Goal: Use online tool/utility: Utilize a website feature to perform a specific function

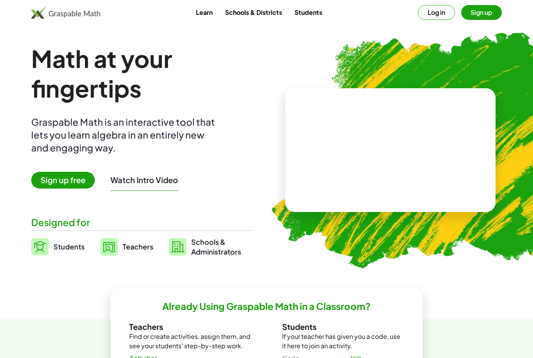
click at [57, 176] on span "Sign up free" at bounding box center [63, 180] width 64 height 17
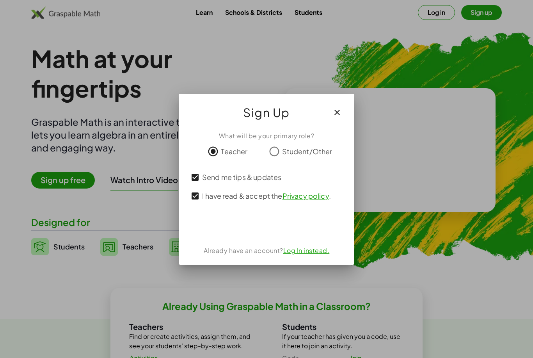
click at [244, 230] on div "使用 Google 帳戶登入。在新分頁中開啟" at bounding box center [267, 225] width 76 height 17
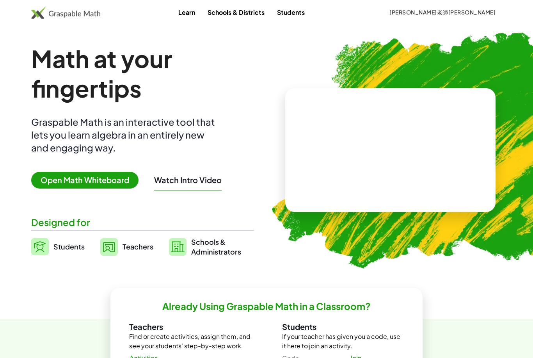
click at [109, 184] on span "Open Math Whiteboard" at bounding box center [84, 180] width 107 height 17
click at [101, 178] on span "Open Math Whiteboard" at bounding box center [84, 180] width 107 height 17
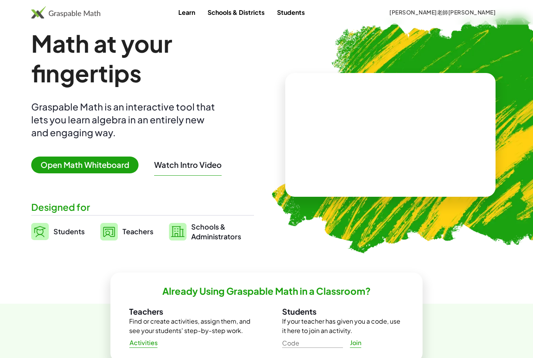
scroll to position [15, 0]
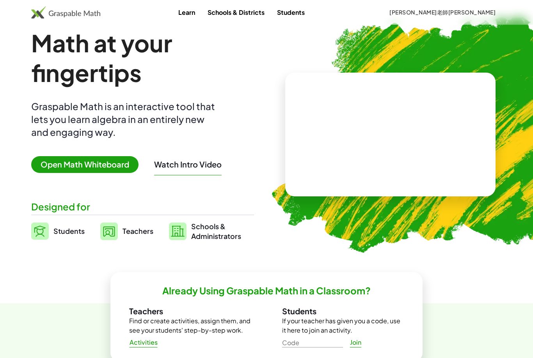
click at [100, 163] on span "Open Math Whiteboard" at bounding box center [84, 164] width 107 height 17
click at [85, 164] on span "Open Math Whiteboard" at bounding box center [84, 164] width 107 height 17
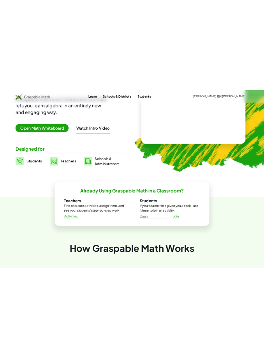
scroll to position [0, 0]
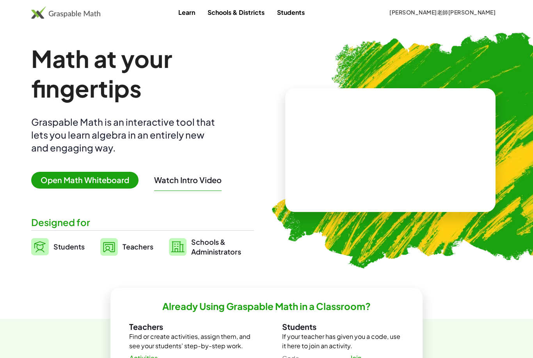
click at [98, 180] on span "Open Math Whiteboard" at bounding box center [84, 180] width 107 height 17
click at [347, 158] on video at bounding box center [390, 150] width 117 height 58
click at [116, 181] on span "Open Math Whiteboard" at bounding box center [84, 180] width 107 height 17
click at [109, 177] on span "Open Math Whiteboard" at bounding box center [84, 180] width 107 height 17
click at [115, 178] on span "Open Math Whiteboard" at bounding box center [84, 180] width 107 height 17
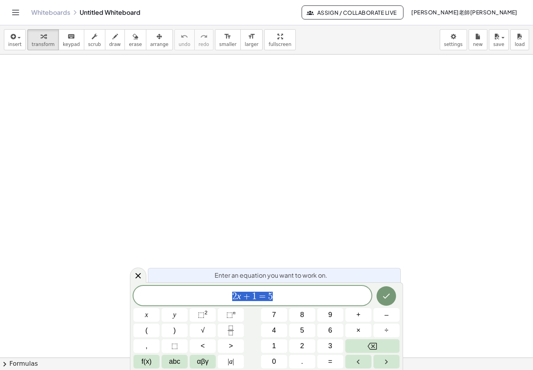
scroll to position [1, 0]
click at [373, 344] on icon "Backspace" at bounding box center [371, 346] width 9 height 7
click at [234, 328] on icon "Fraction" at bounding box center [231, 331] width 10 height 10
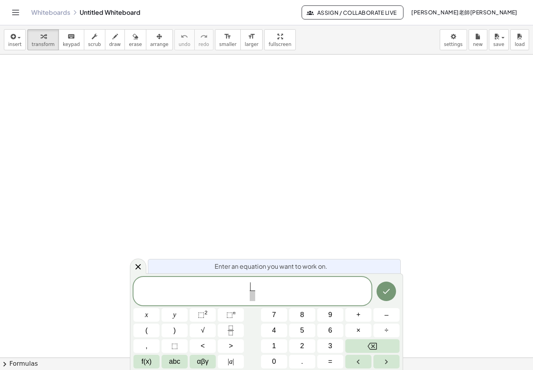
click at [149, 317] on button "x" at bounding box center [146, 315] width 26 height 14
click at [357, 318] on span "+" at bounding box center [358, 315] width 4 height 11
click at [334, 343] on button "3" at bounding box center [330, 347] width 26 height 14
click at [249, 301] on span at bounding box center [253, 296] width 20 height 11
click at [275, 332] on span "4" at bounding box center [274, 331] width 4 height 11
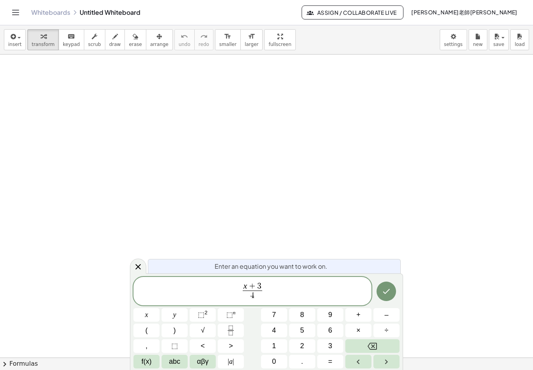
click at [281, 292] on span "x + 3 4 ​ ​" at bounding box center [252, 292] width 238 height 21
click at [230, 347] on span ">" at bounding box center [231, 346] width 4 height 11
click at [335, 358] on button "=" at bounding box center [330, 362] width 26 height 14
click at [234, 336] on icon "Fraction" at bounding box center [231, 331] width 10 height 10
click at [304, 348] on button "2" at bounding box center [302, 347] width 26 height 14
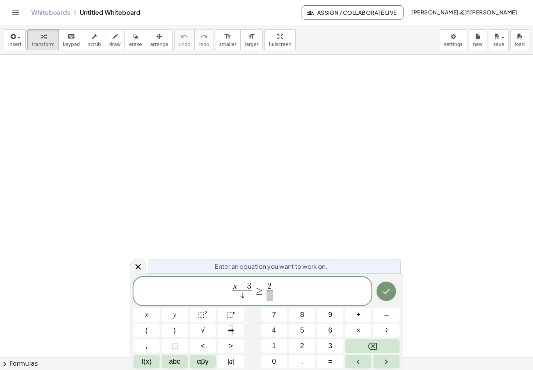
click at [152, 317] on button "x" at bounding box center [146, 315] width 26 height 14
click at [386, 315] on span "–" at bounding box center [386, 315] width 4 height 11
click at [276, 328] on button "4" at bounding box center [274, 331] width 26 height 14
click at [272, 296] on span at bounding box center [269, 296] width 24 height 11
click at [330, 344] on span "3" at bounding box center [330, 346] width 4 height 11
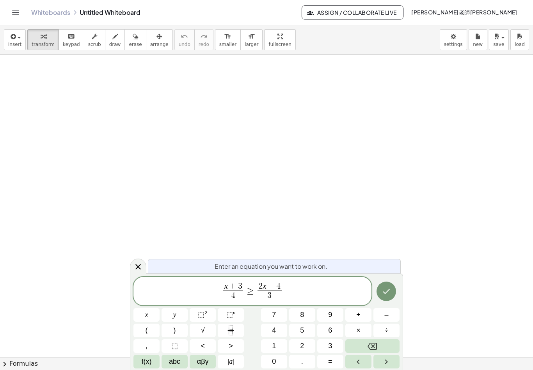
click at [387, 298] on button "Done" at bounding box center [385, 291] width 19 height 19
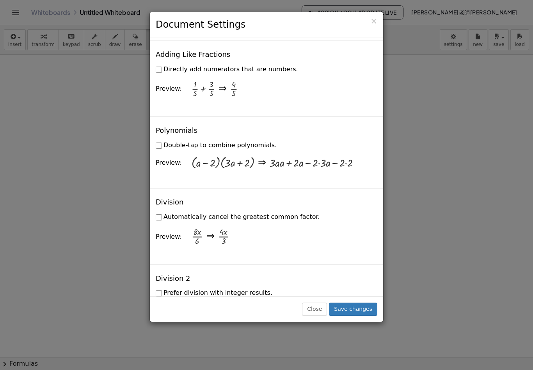
scroll to position [693, 0]
click at [436, 179] on div "× Document Settings These settings are saved with the document you are currentl…" at bounding box center [266, 185] width 533 height 370
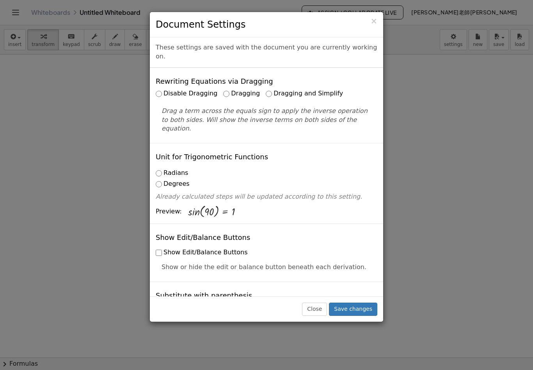
scroll to position [0, 0]
click at [363, 316] on button "Save changes" at bounding box center [353, 309] width 48 height 13
click at [374, 23] on span "×" at bounding box center [373, 20] width 7 height 9
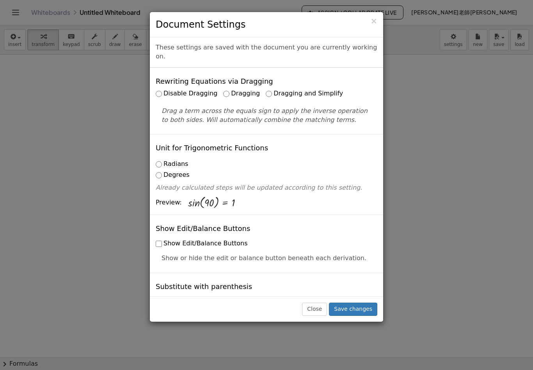
click at [361, 314] on button "Save changes" at bounding box center [353, 309] width 48 height 13
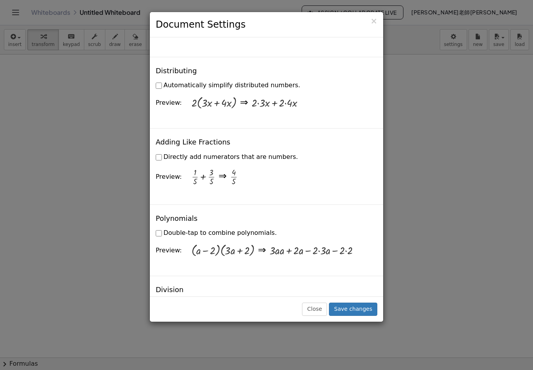
scroll to position [599, 0]
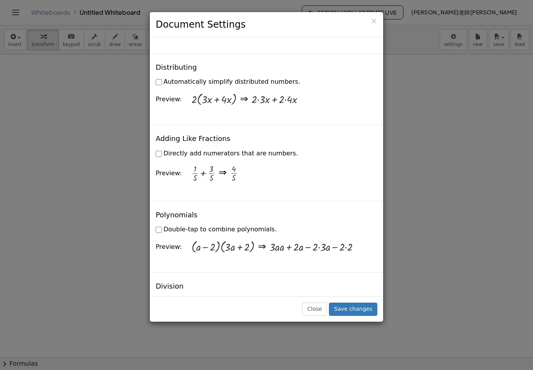
click at [319, 316] on button "Close" at bounding box center [314, 309] width 25 height 13
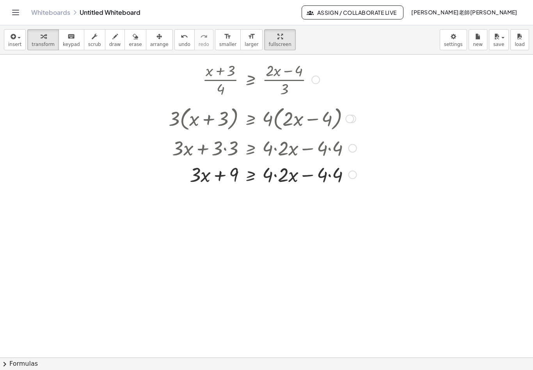
click at [333, 149] on div at bounding box center [253, 148] width 213 height 27
